Goal: Information Seeking & Learning: Learn about a topic

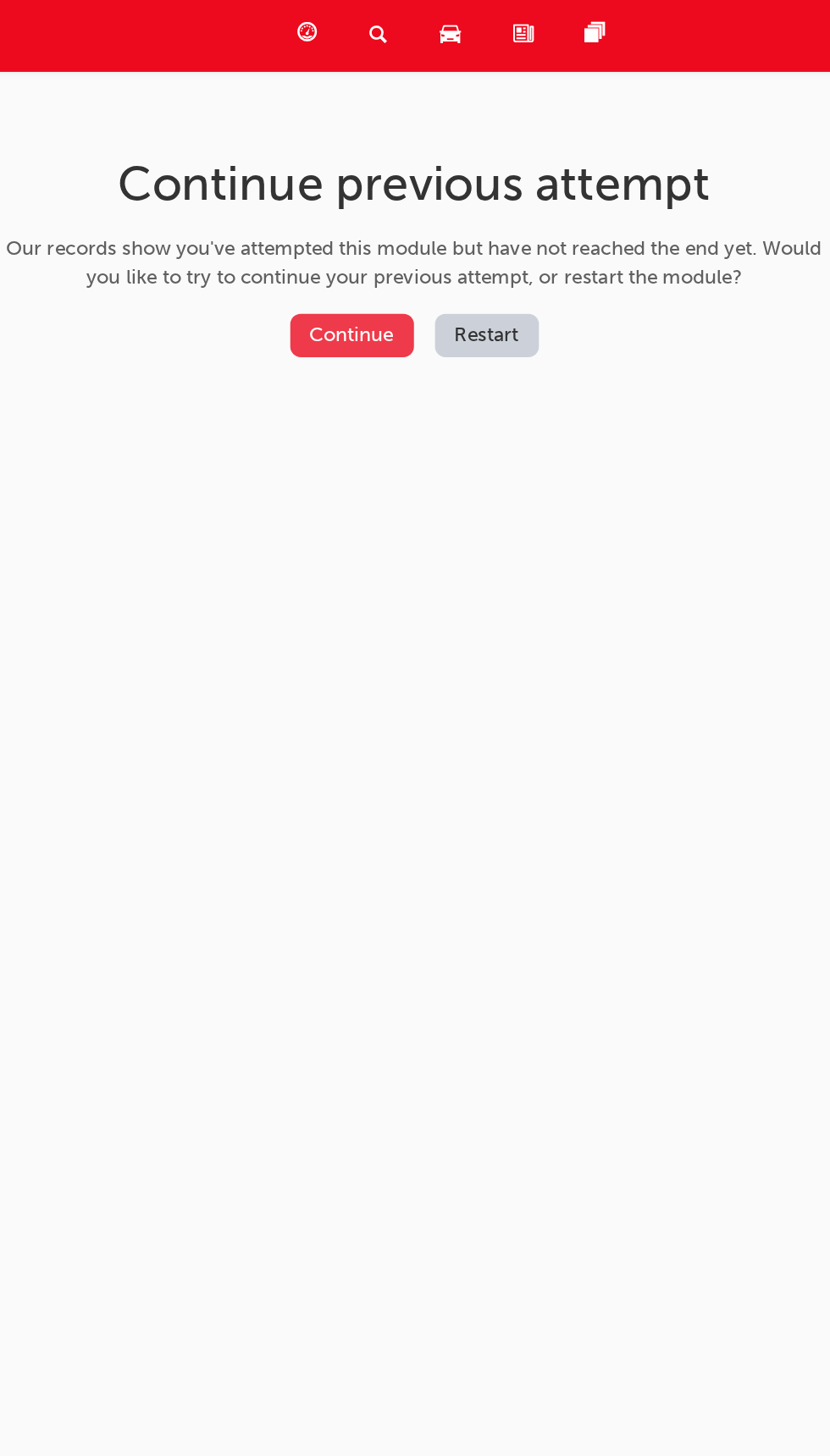
click at [384, 218] on button "Continue" at bounding box center [400, 217] width 79 height 28
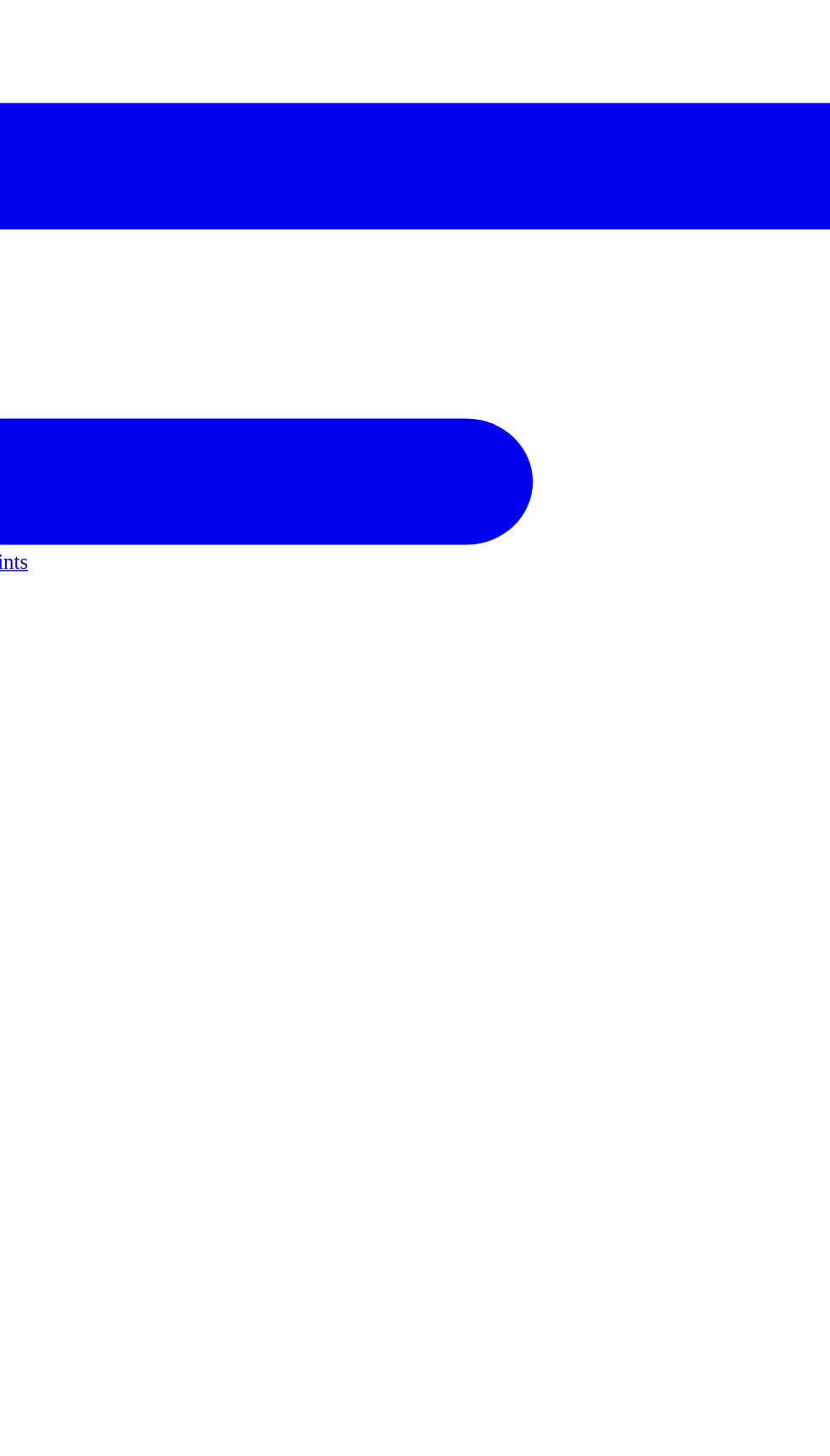
click at [359, 206] on link "Key Points" at bounding box center [239, 218] width 651 height 1159
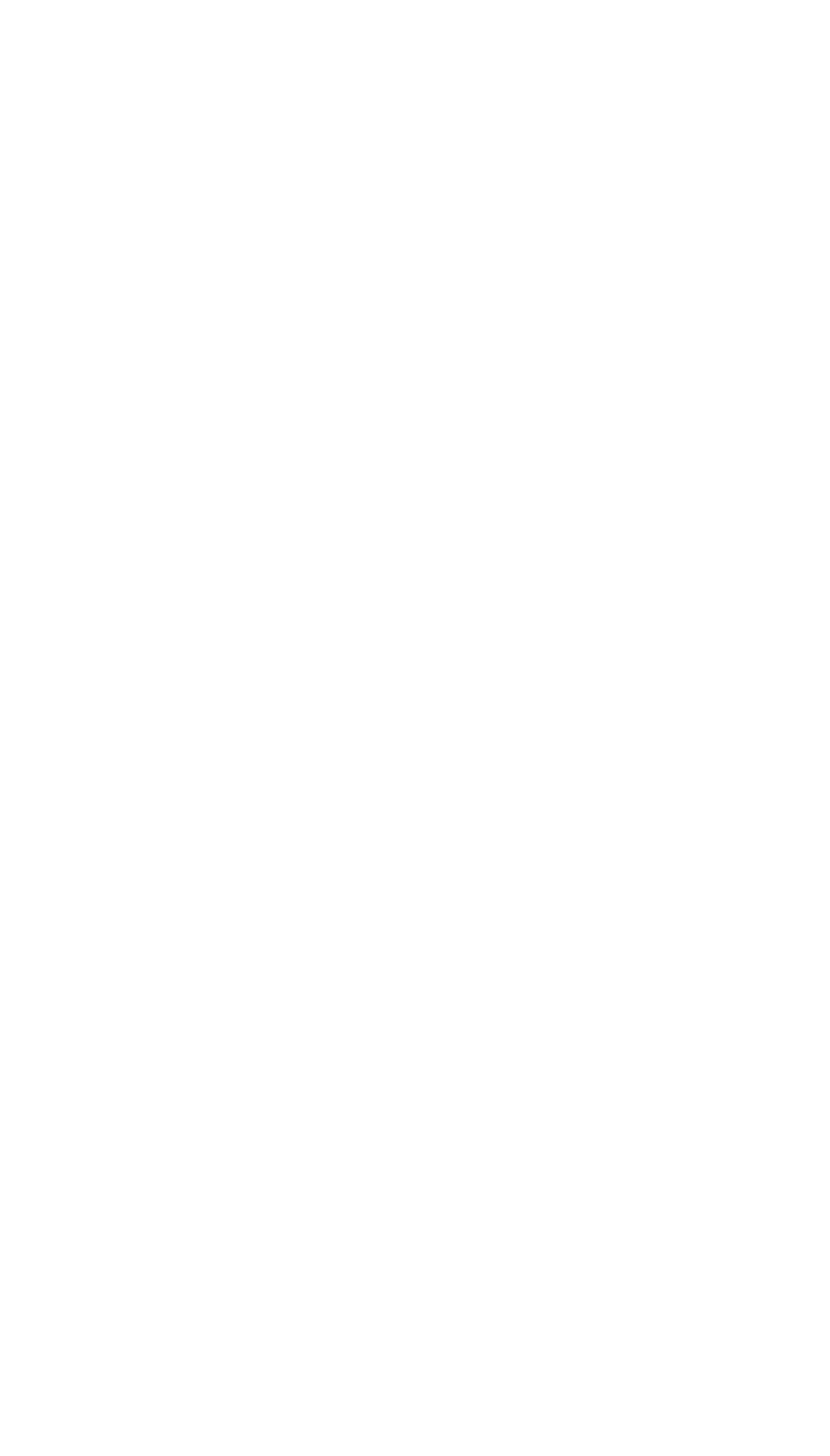
scroll to position [51, 0]
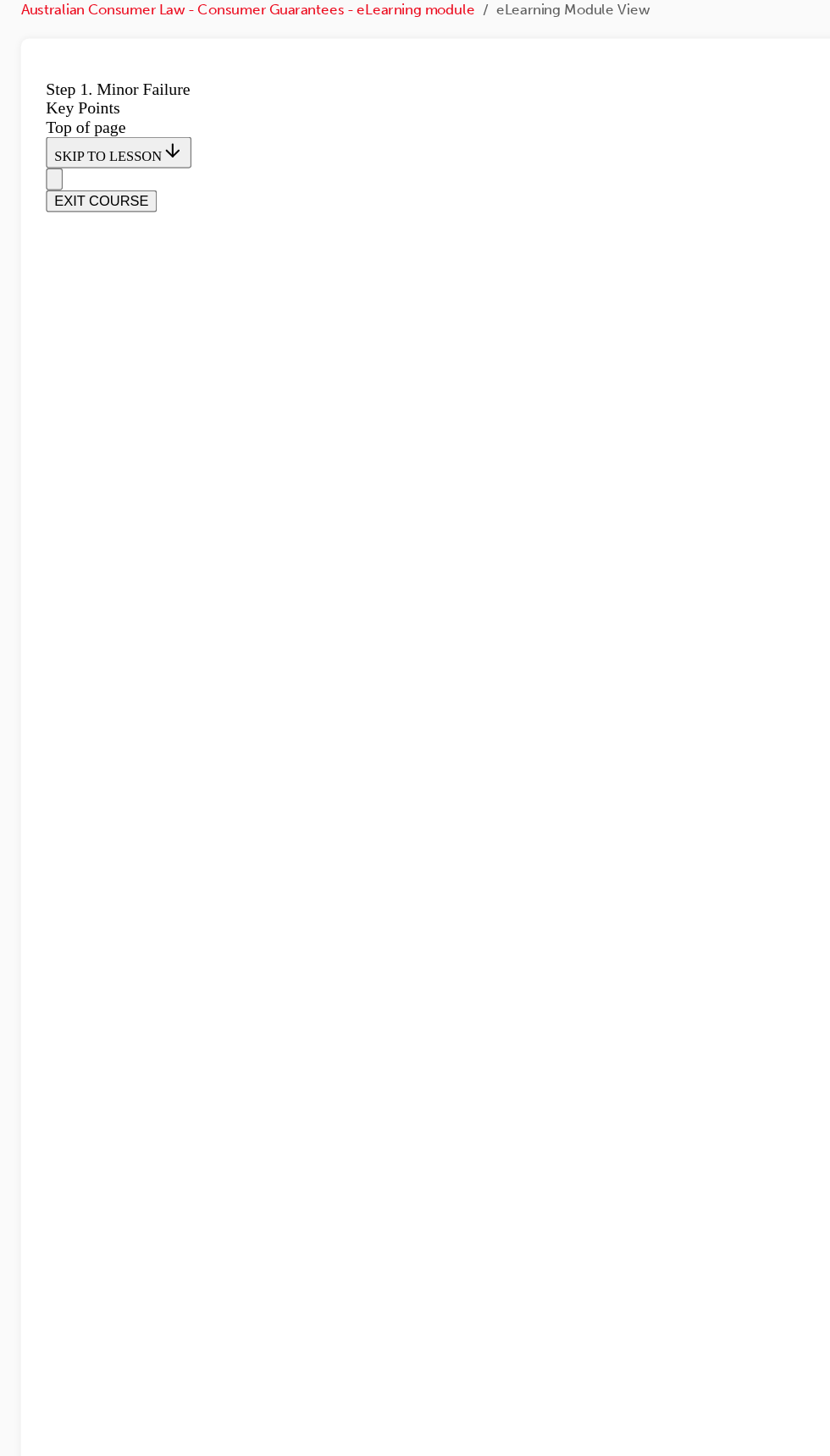
scroll to position [1509, 0]
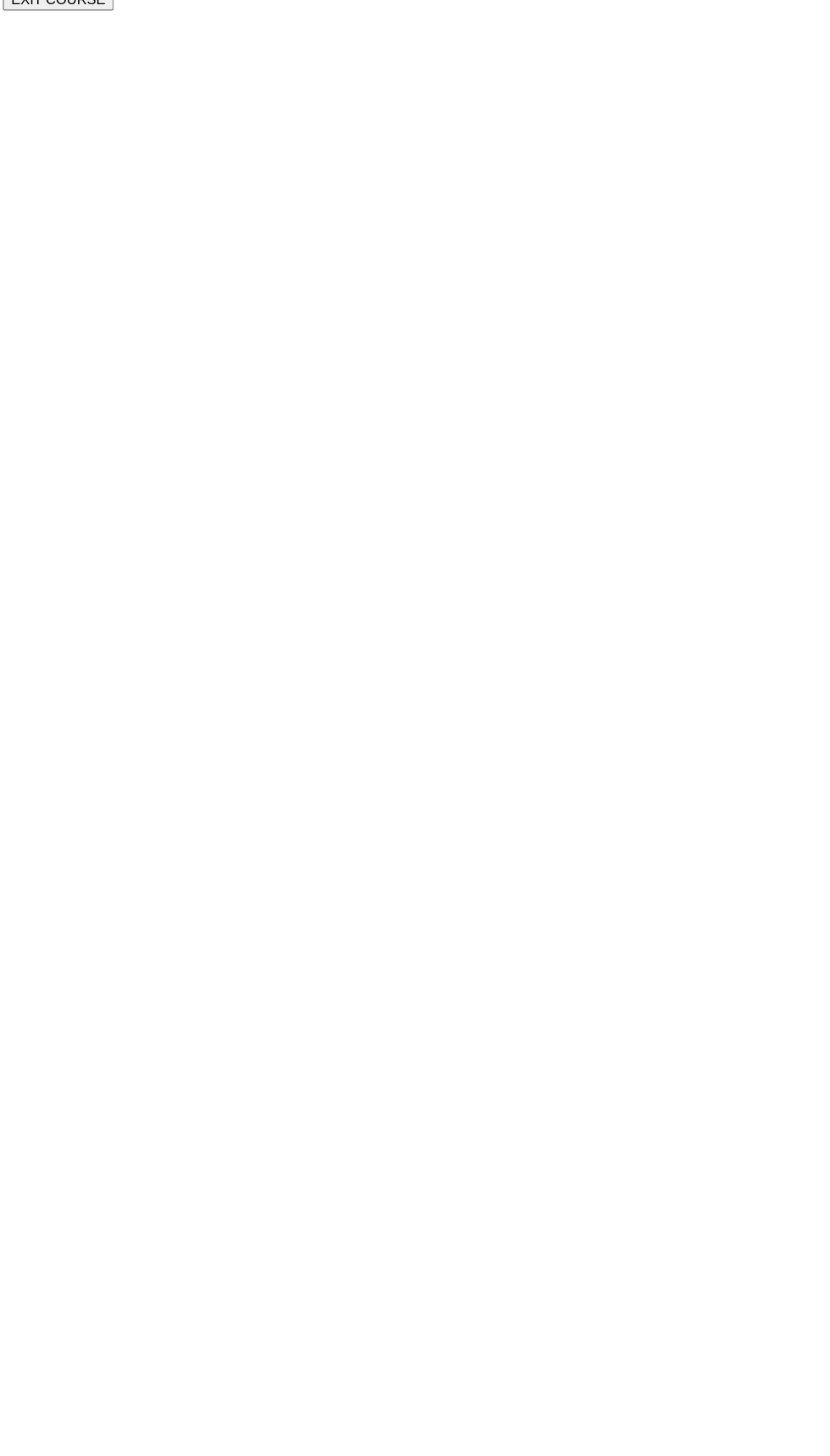
scroll to position [0, 0]
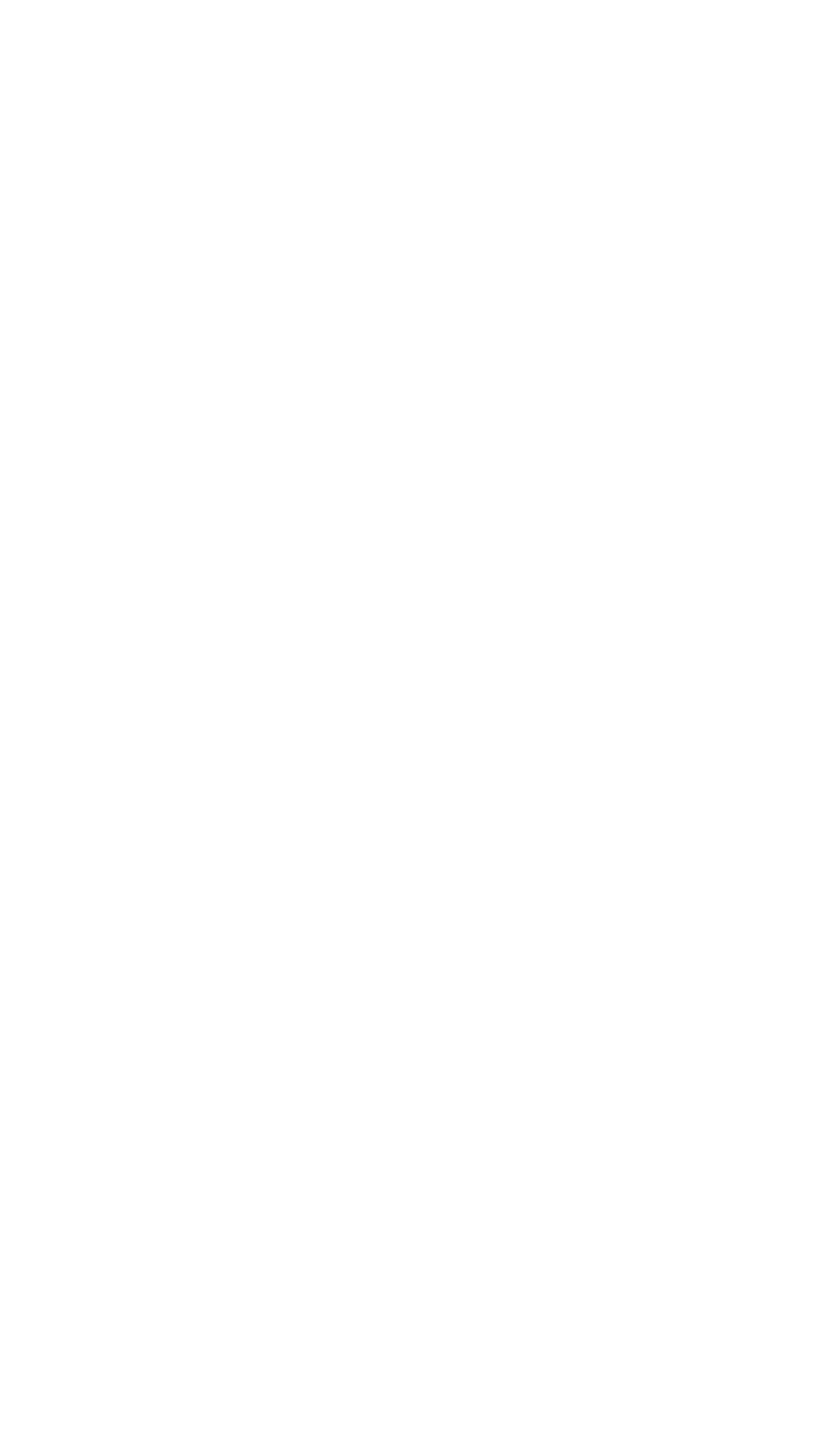
scroll to position [3714, 0]
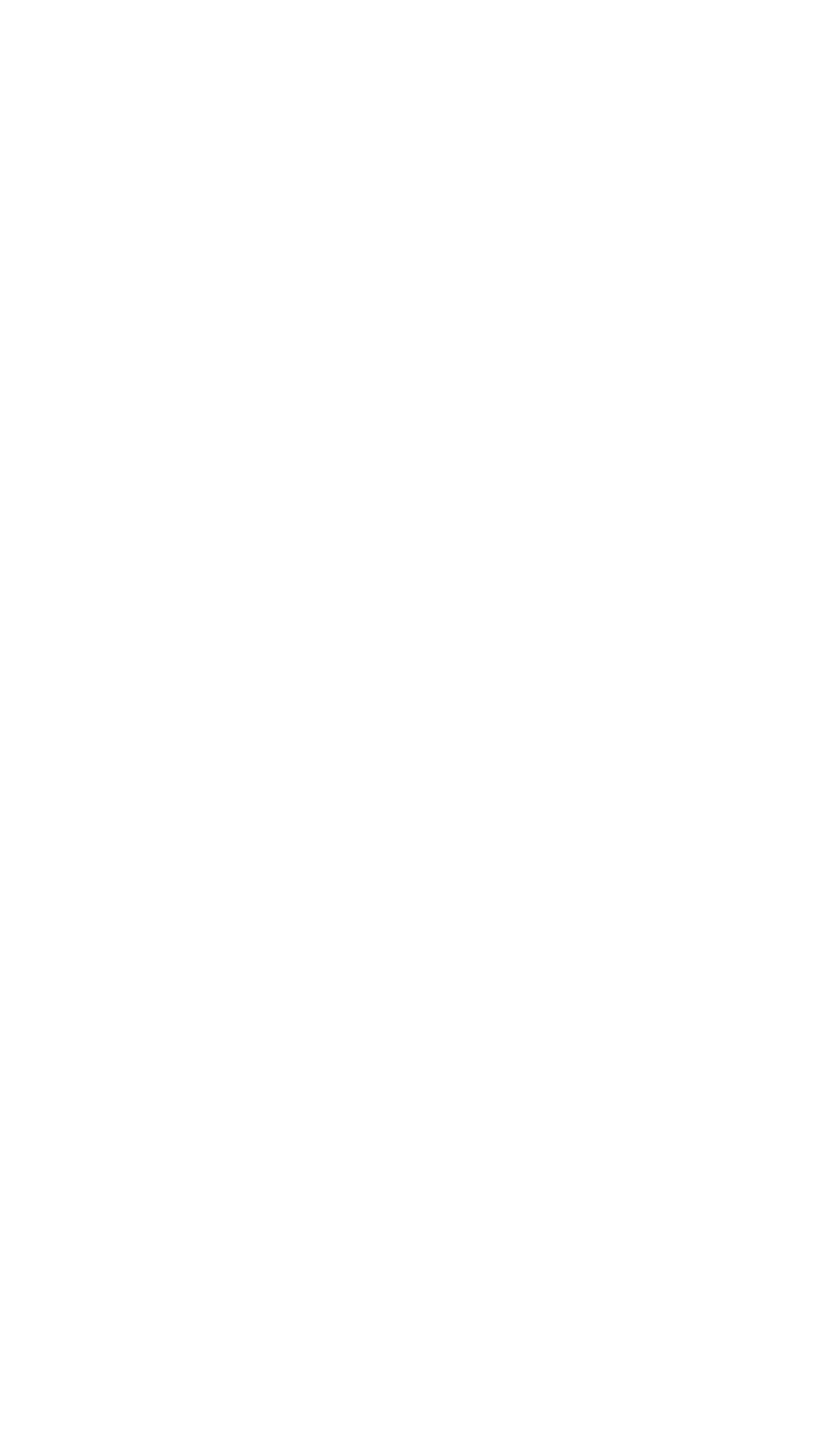
scroll to position [2495, 0]
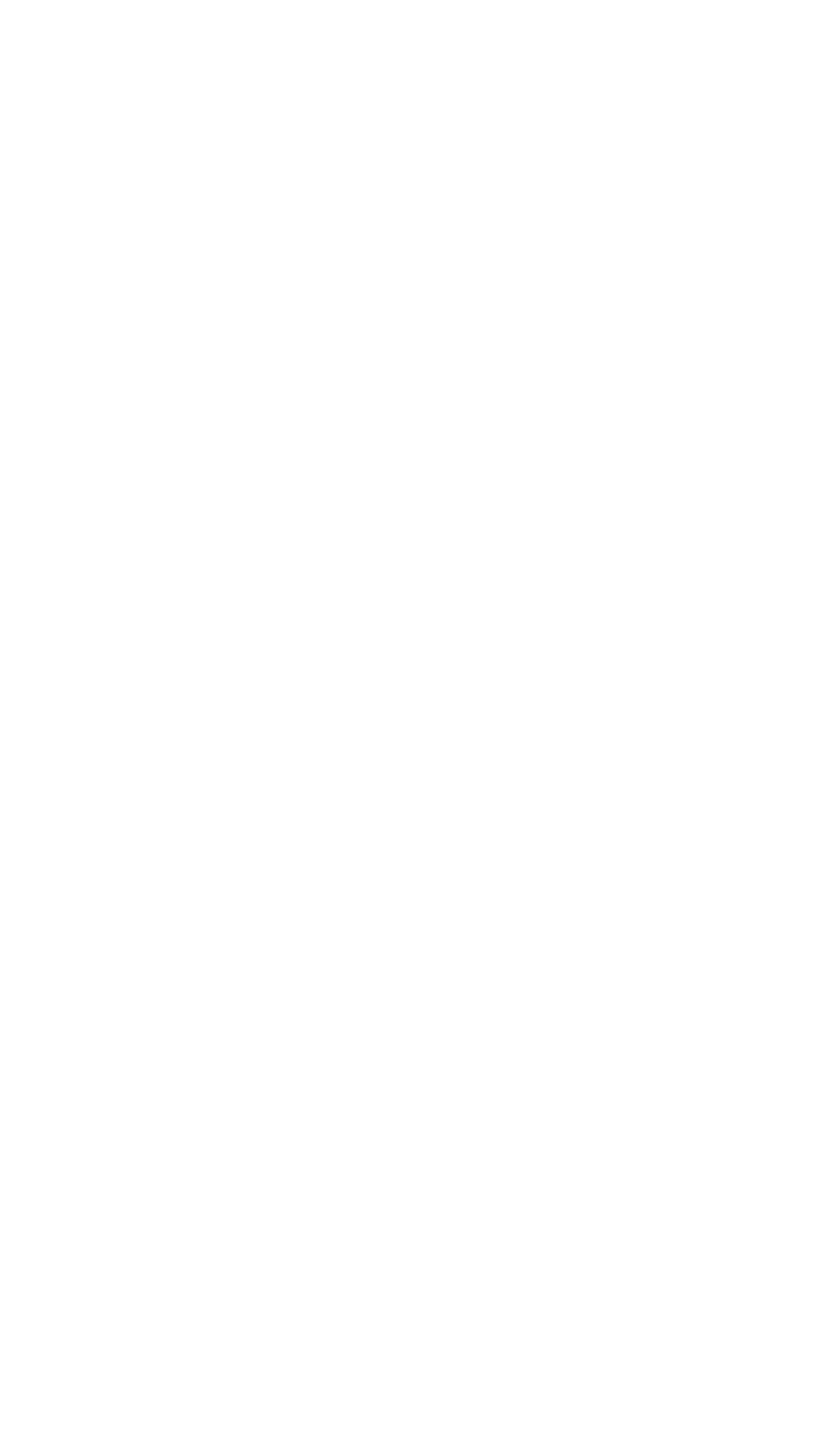
scroll to position [311, 0]
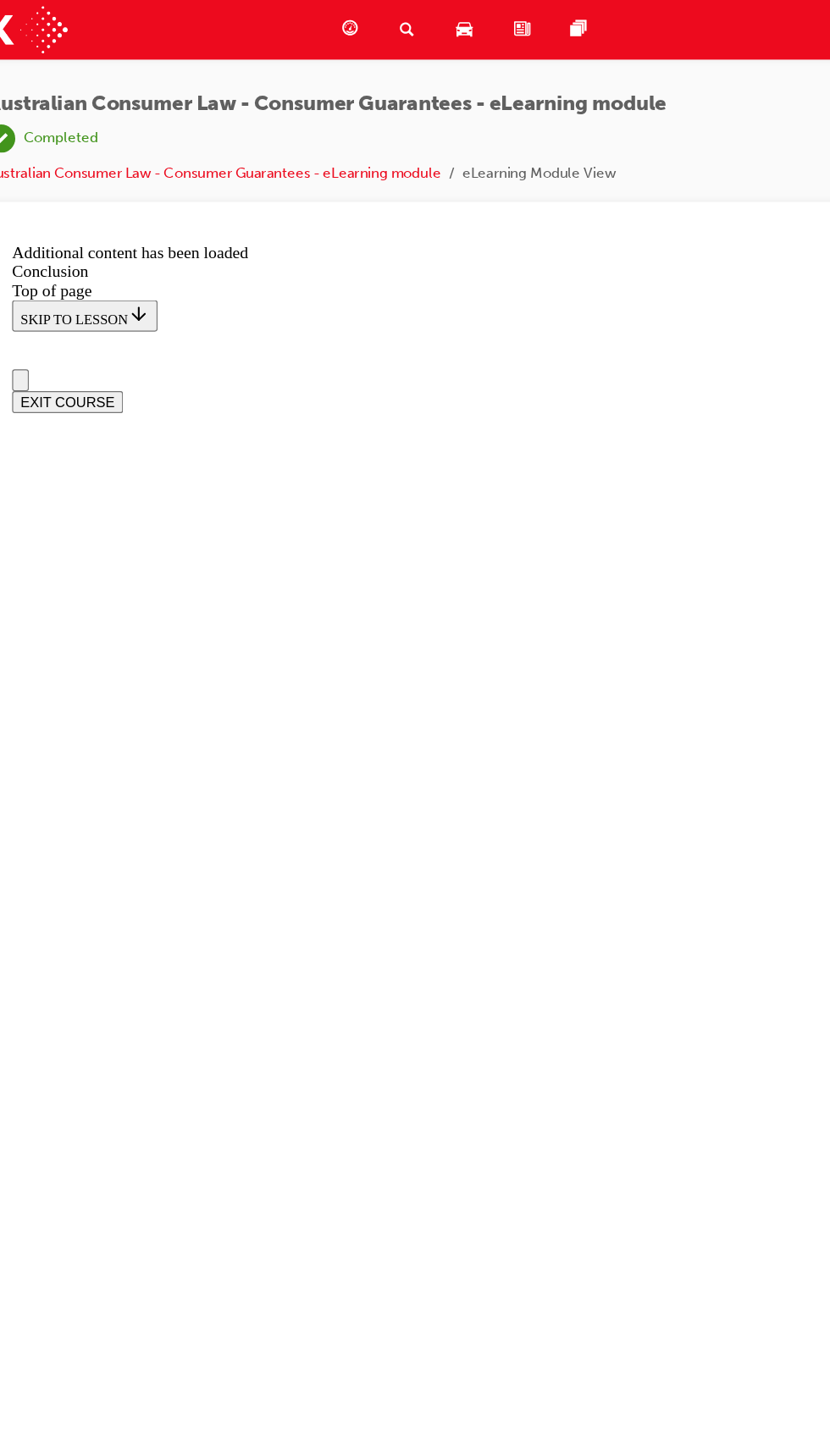
scroll to position [51, 0]
click at [100, 331] on button "EXIT COURSE" at bounding box center [55, 339] width 90 height 18
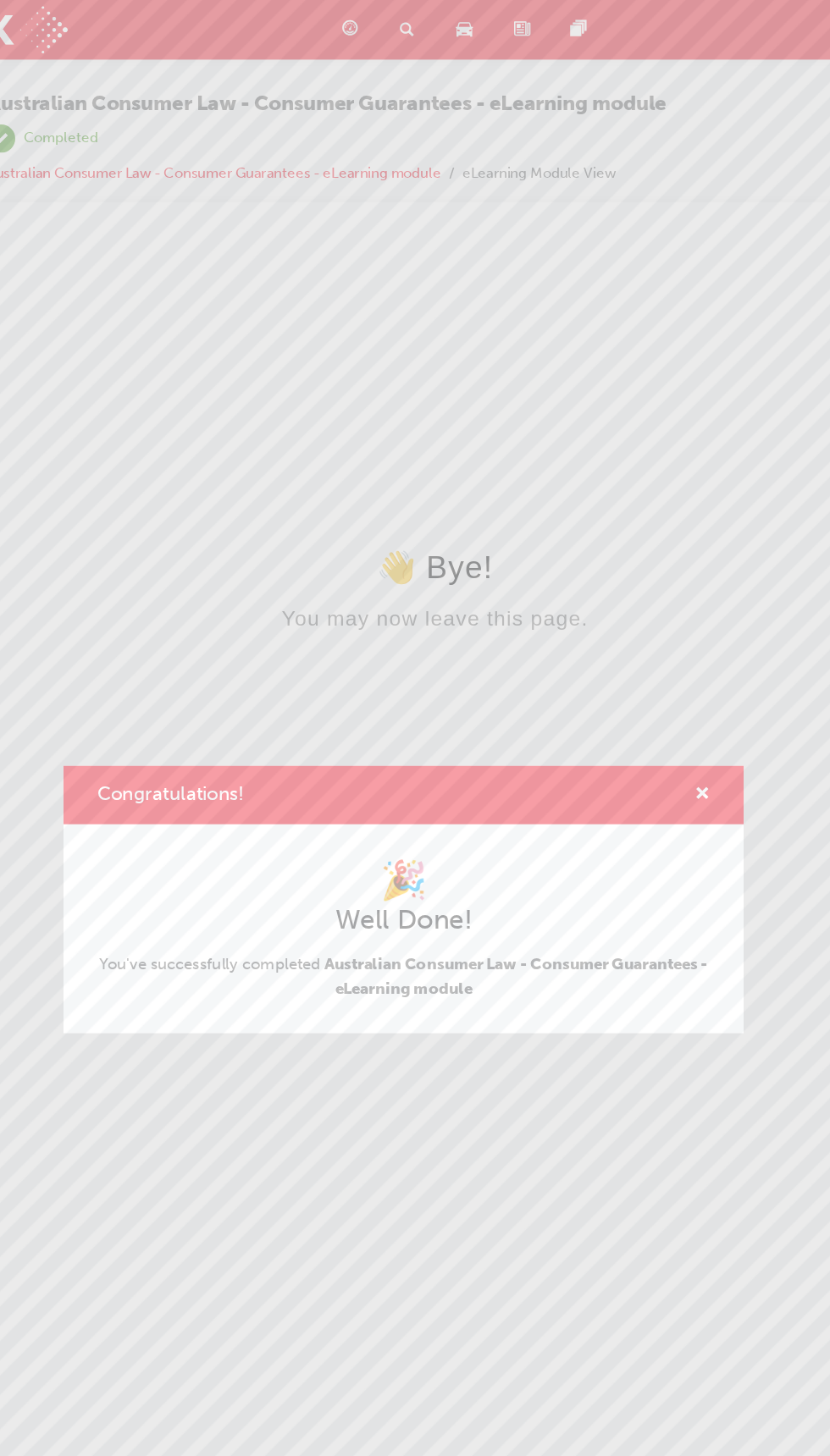
scroll to position [0, 0]
click at [661, 637] on span "cross-icon" at bounding box center [656, 645] width 12 height 15
